Goal: Transaction & Acquisition: Subscribe to service/newsletter

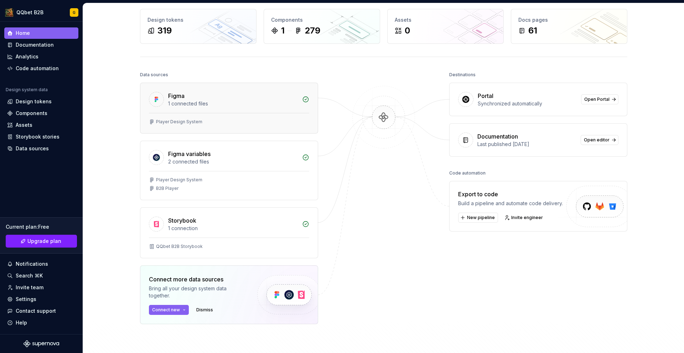
scroll to position [36, 0]
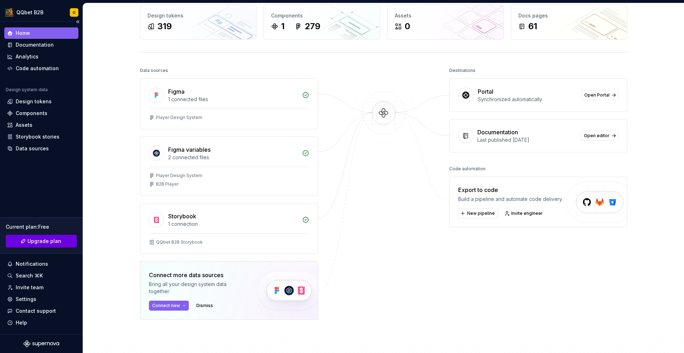
click at [45, 240] on span "Upgrade plan" at bounding box center [44, 241] width 34 height 7
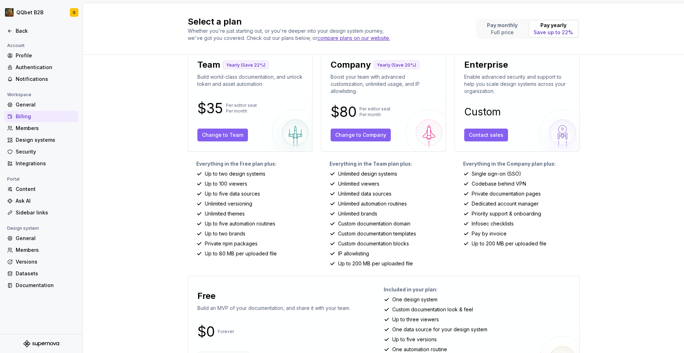
scroll to position [52, 0]
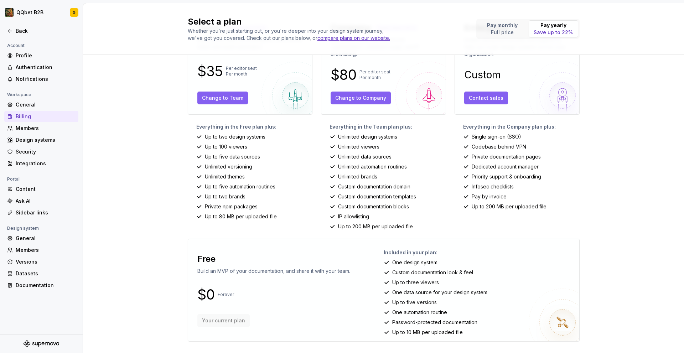
click at [24, 115] on div "Billing" at bounding box center [46, 116] width 60 height 7
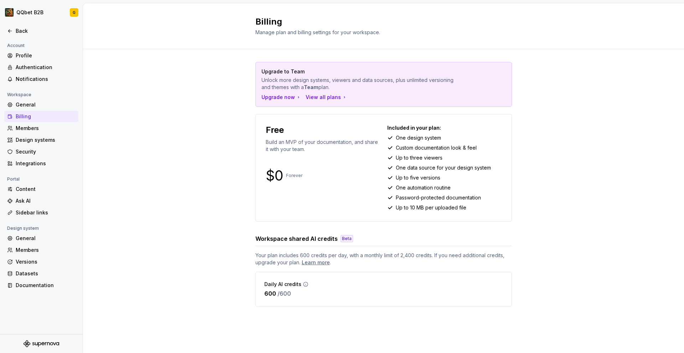
click at [33, 113] on div "Billing" at bounding box center [41, 116] width 74 height 11
click at [279, 96] on div "Upgrade now" at bounding box center [281, 97] width 40 height 7
click at [323, 97] on div "Upgrade now View all plans" at bounding box center [383, 97] width 244 height 7
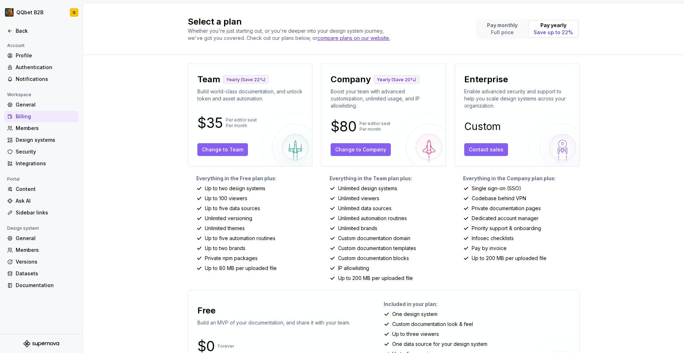
drag, startPoint x: 258, startPoint y: 120, endPoint x: 261, endPoint y: 111, distance: 9.3
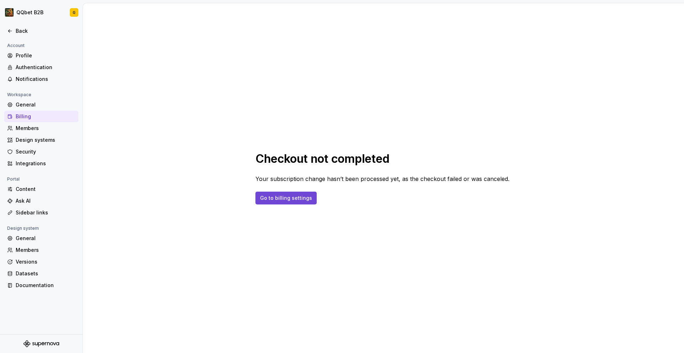
click at [270, 195] on span "Go to billing settings" at bounding box center [286, 197] width 52 height 7
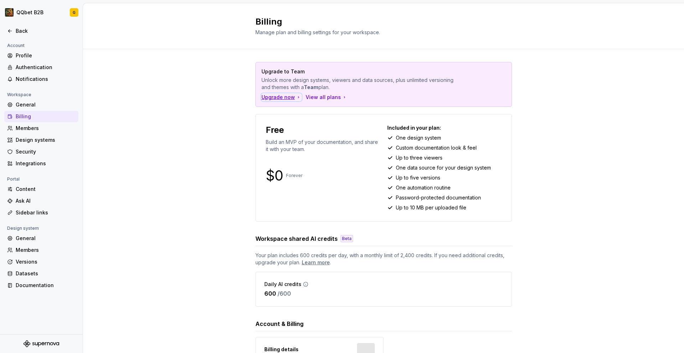
click at [272, 97] on div "Upgrade now" at bounding box center [281, 97] width 40 height 7
click at [322, 93] on div "Upgrade to Team Unlock more design systems, viewers and data sources, plus unli…" at bounding box center [384, 84] width 256 height 44
click at [322, 94] on div "View all plans" at bounding box center [327, 97] width 42 height 7
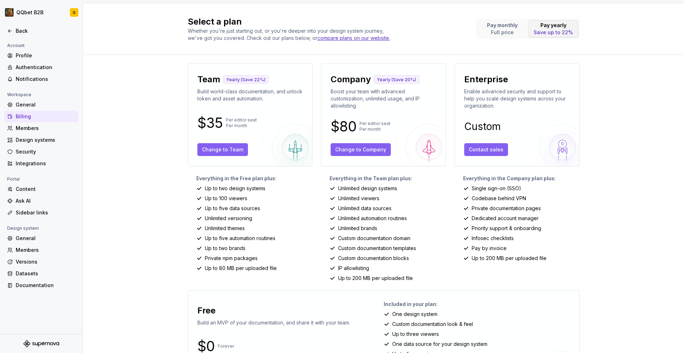
click at [549, 24] on p "Pay yearly" at bounding box center [553, 25] width 39 height 7
click at [508, 25] on p "Pay monthly" at bounding box center [502, 25] width 31 height 7
click at [229, 151] on span "Change to Team" at bounding box center [222, 149] width 41 height 7
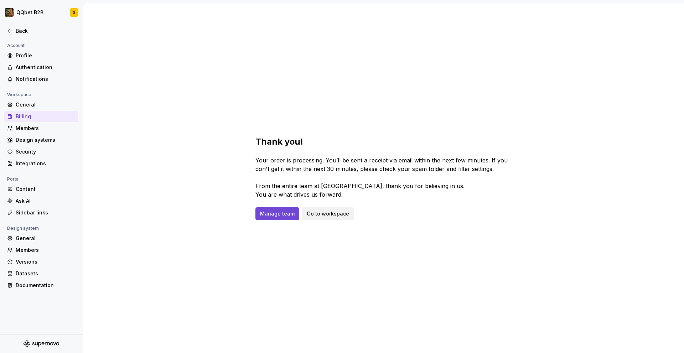
click at [273, 210] on span "Manage team" at bounding box center [277, 213] width 35 height 7
